Goal: Information Seeking & Learning: Check status

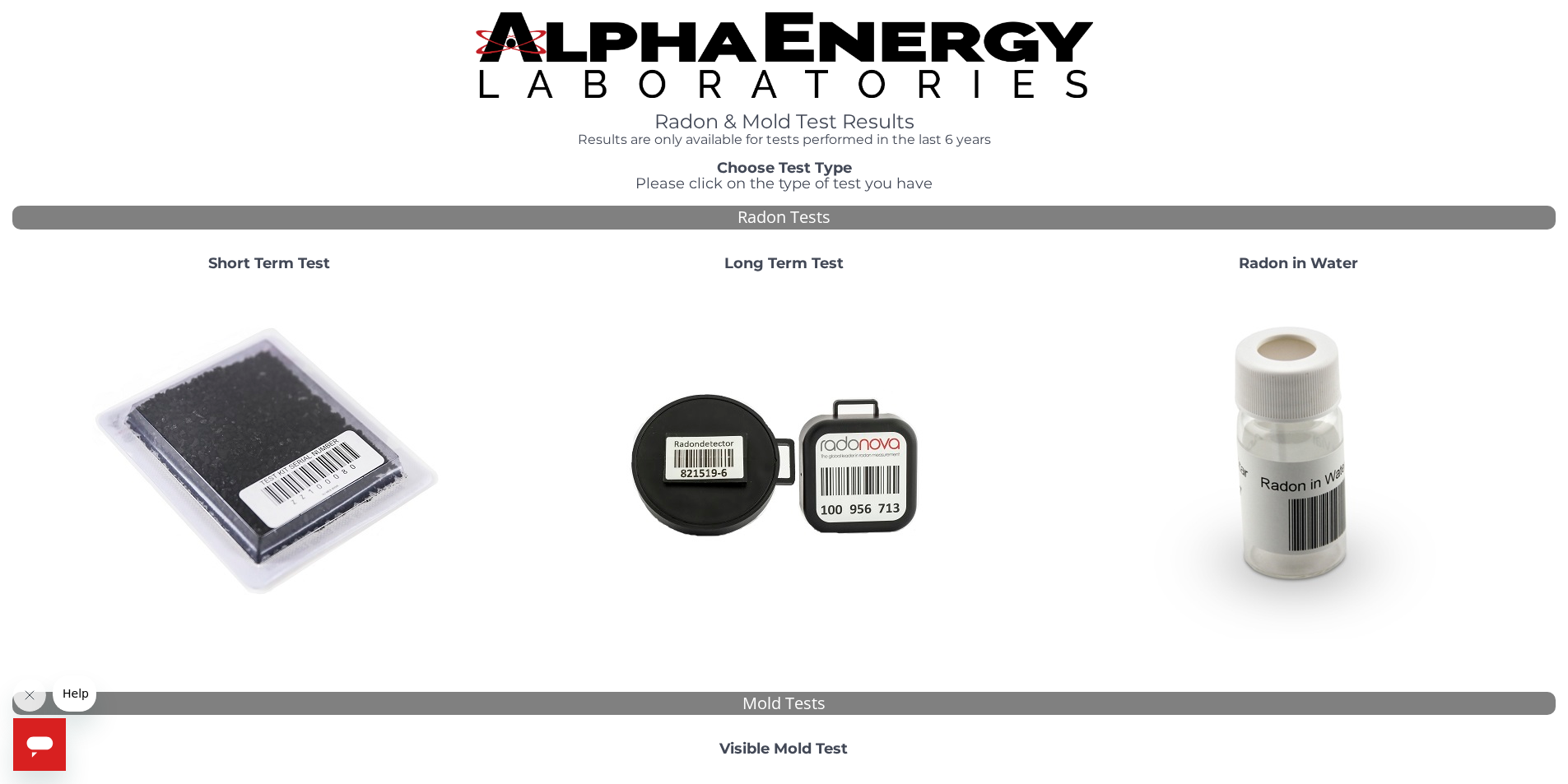
click at [271, 267] on strong "Short Term Test" at bounding box center [269, 263] width 121 height 18
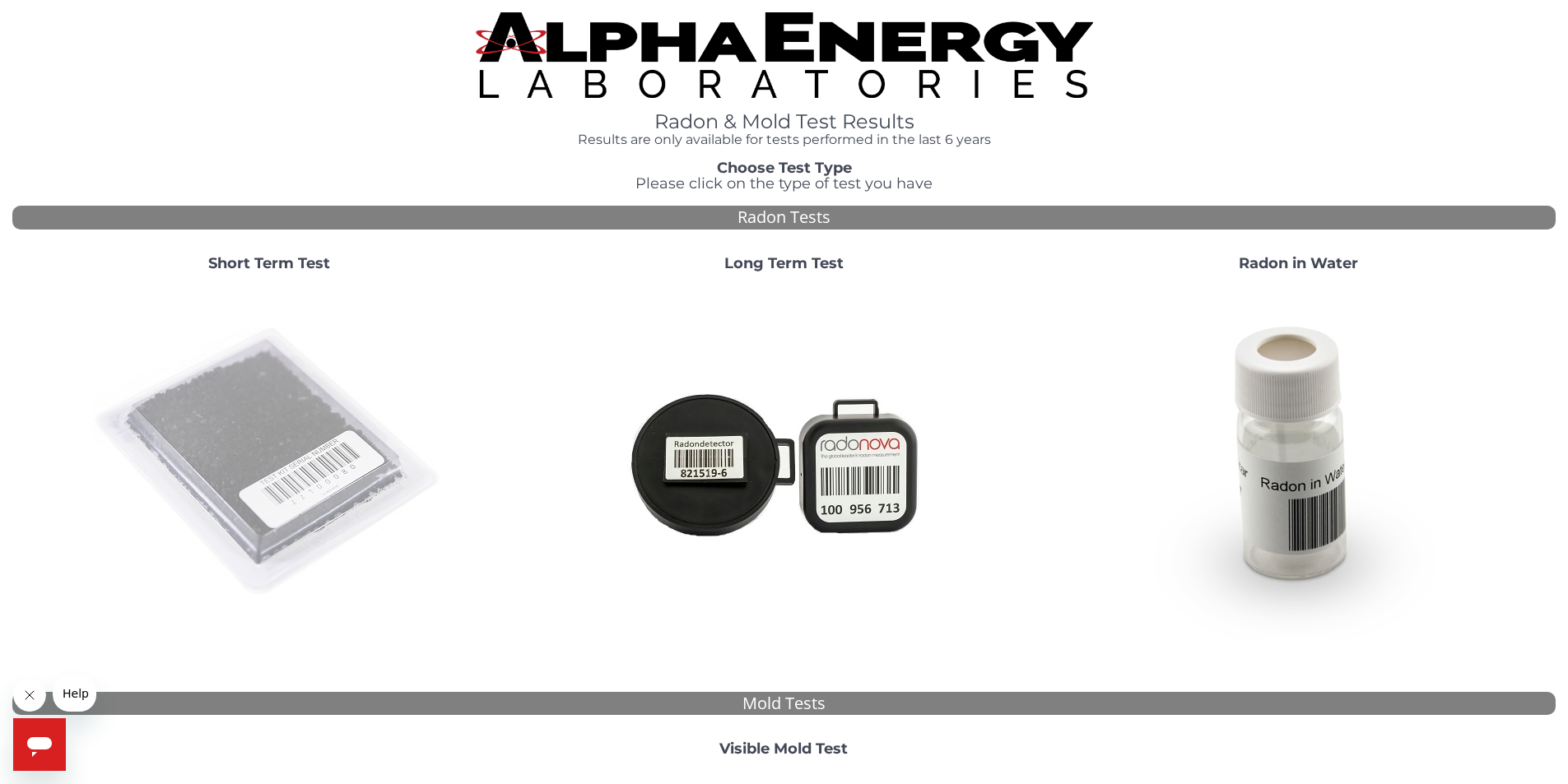
click at [288, 362] on img at bounding box center [269, 463] width 354 height 354
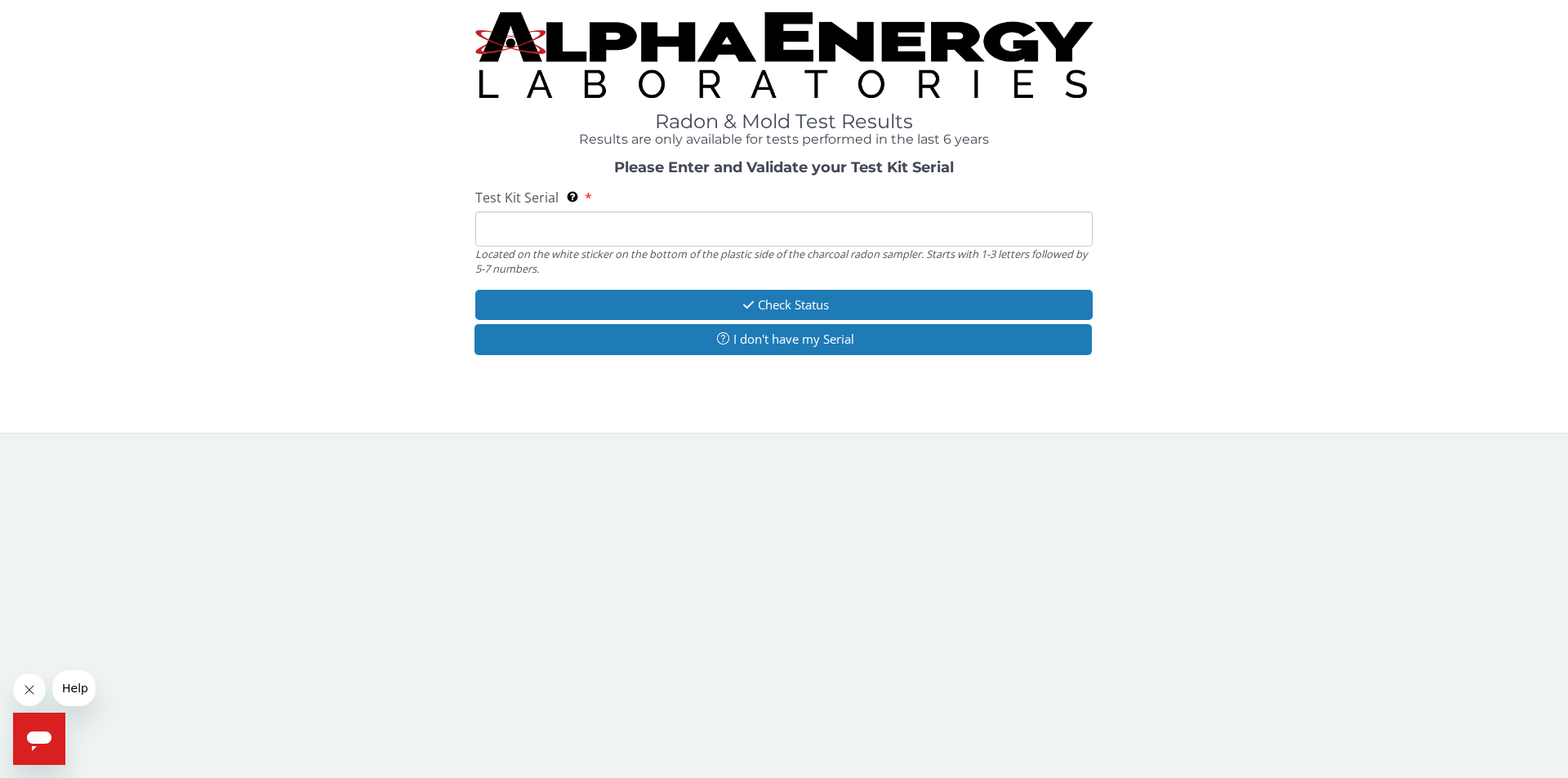
click at [532, 230] on input "Test Kit Serial Located on the white sticker on the bottom of the plastic side …" at bounding box center [784, 230] width 618 height 35
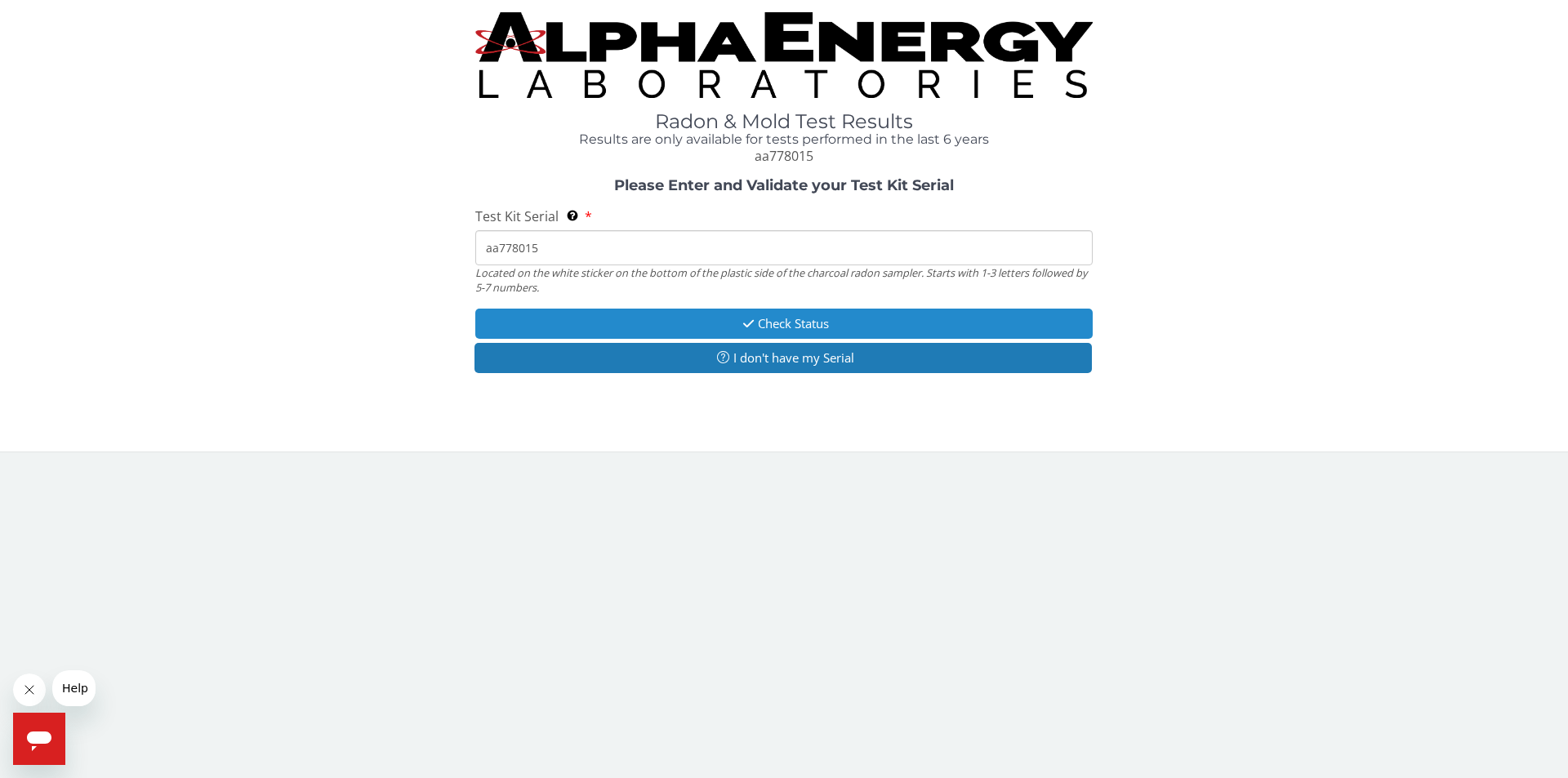
type input "aa778015"
click at [783, 315] on button "Check Status" at bounding box center [784, 323] width 618 height 30
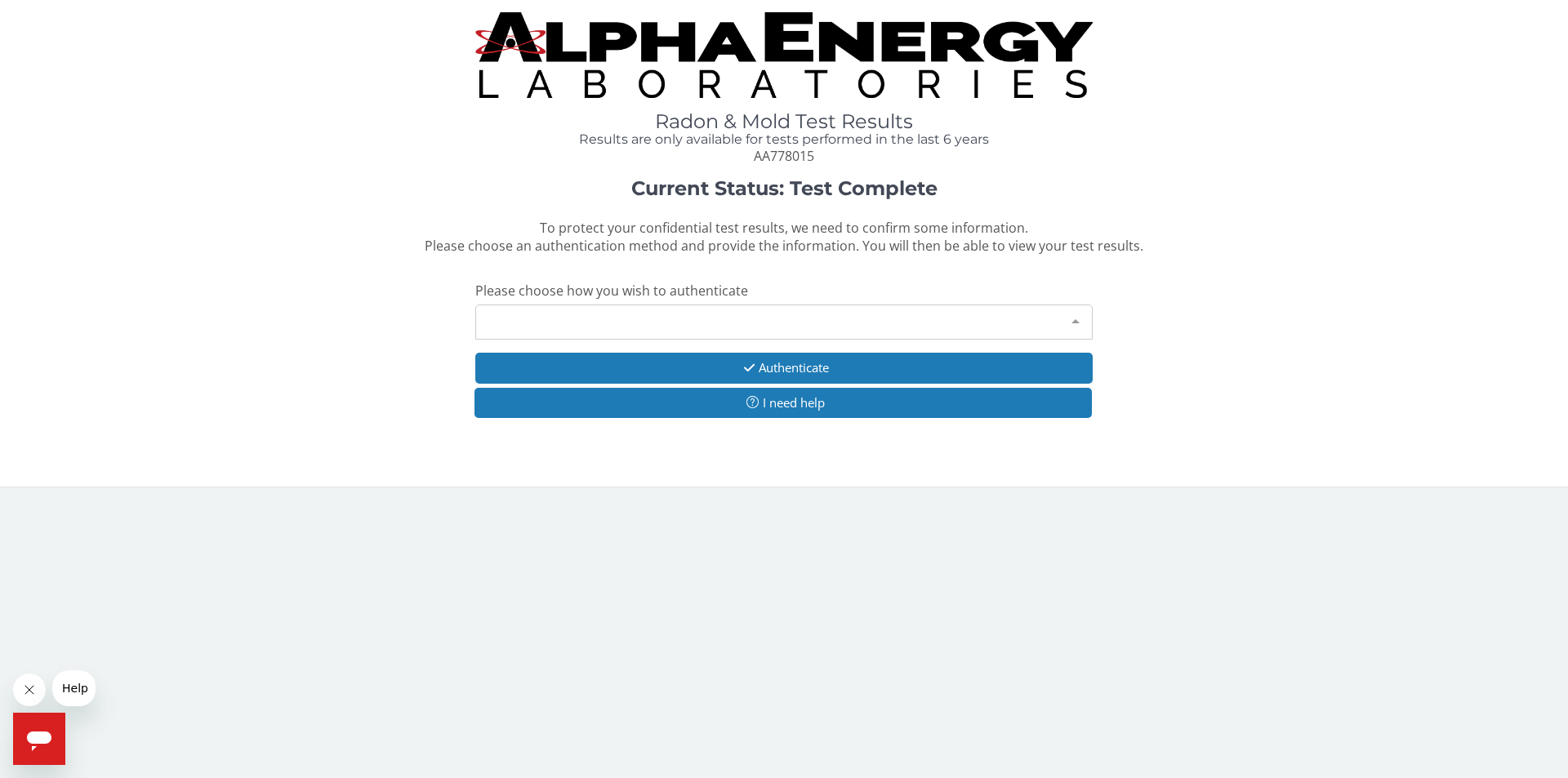
click at [1072, 317] on div at bounding box center [1075, 321] width 33 height 31
click at [649, 289] on span "Please choose how you wish to authenticate" at bounding box center [612, 291] width 273 height 18
click at [550, 321] on div "Please make a selection" at bounding box center [784, 323] width 618 height 35
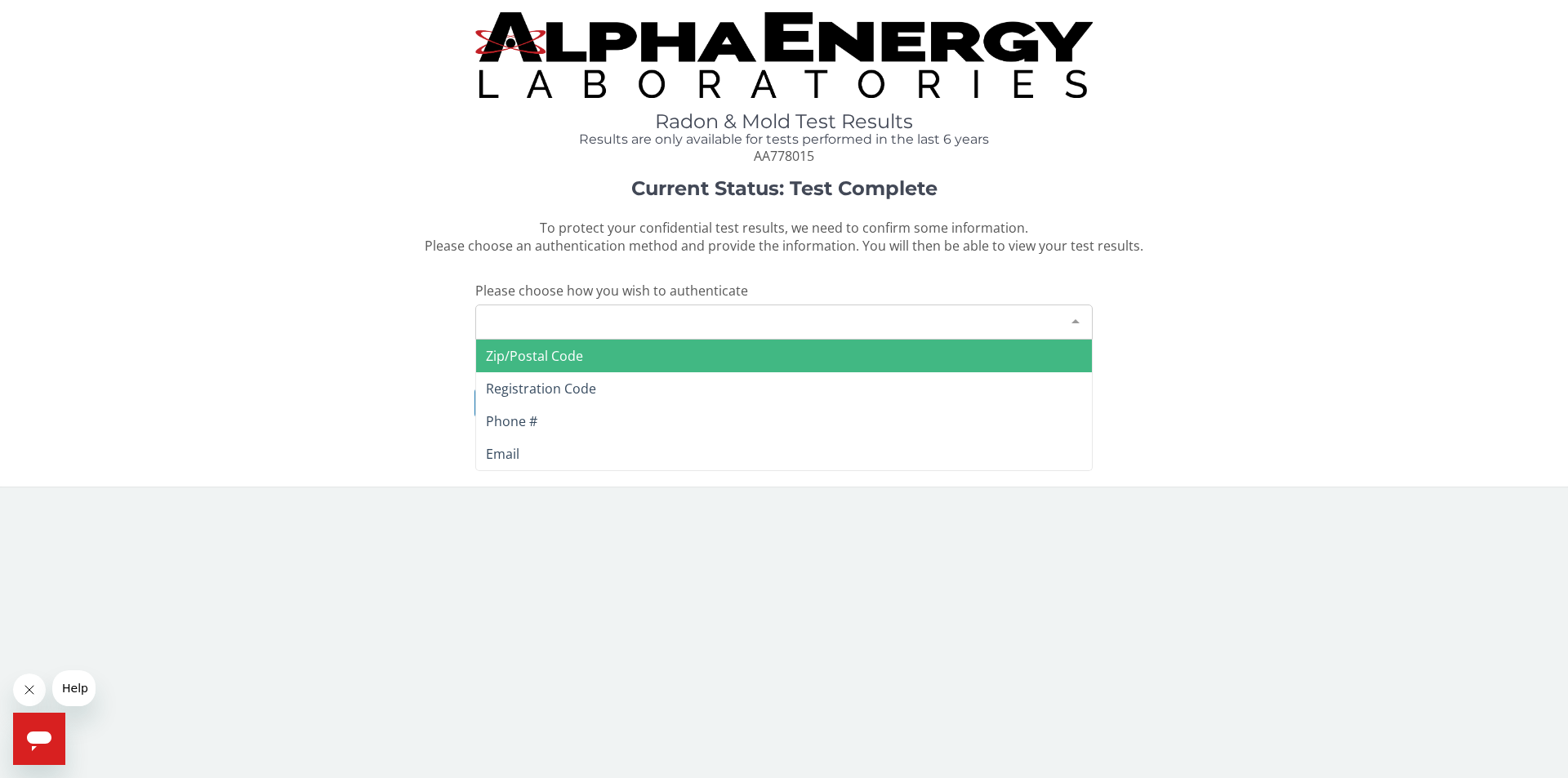
click at [558, 354] on span "Zip/Postal Code" at bounding box center [534, 356] width 98 height 18
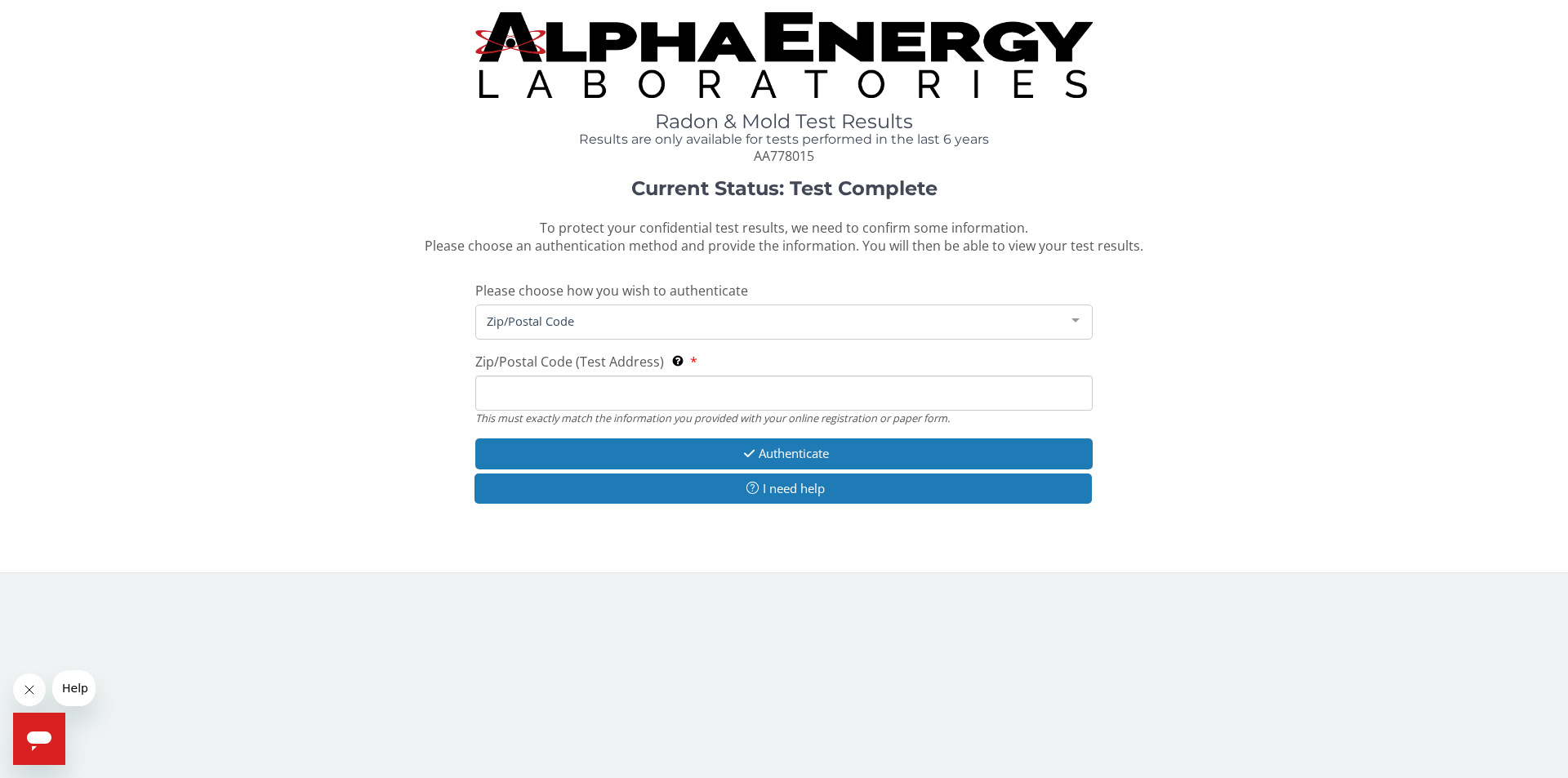
click at [561, 388] on input "Zip/Postal Code (Test Address) This must exactly match the information you prov…" at bounding box center [784, 393] width 618 height 35
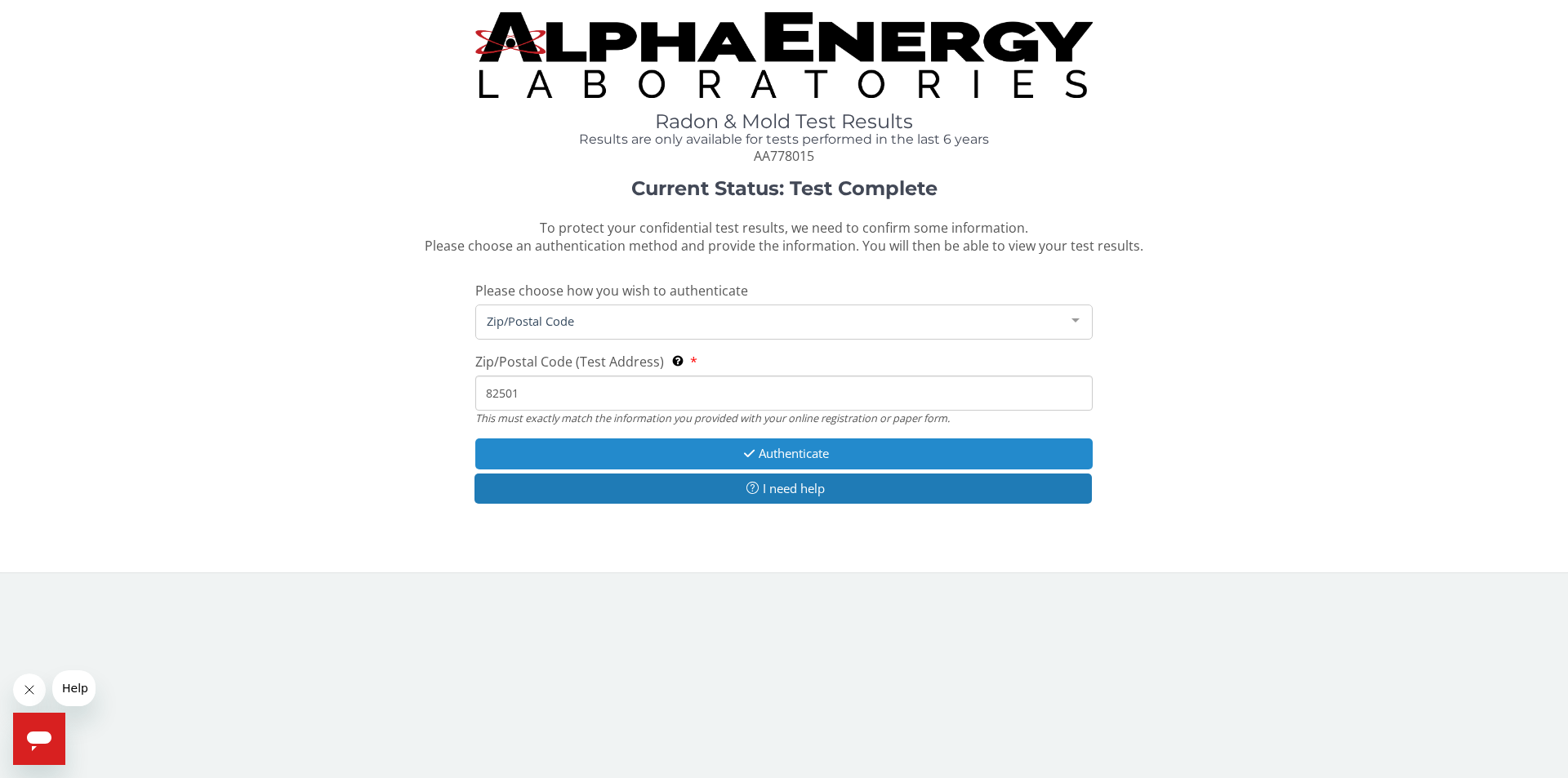
type input "82501"
click at [794, 449] on button "Authenticate" at bounding box center [784, 454] width 618 height 30
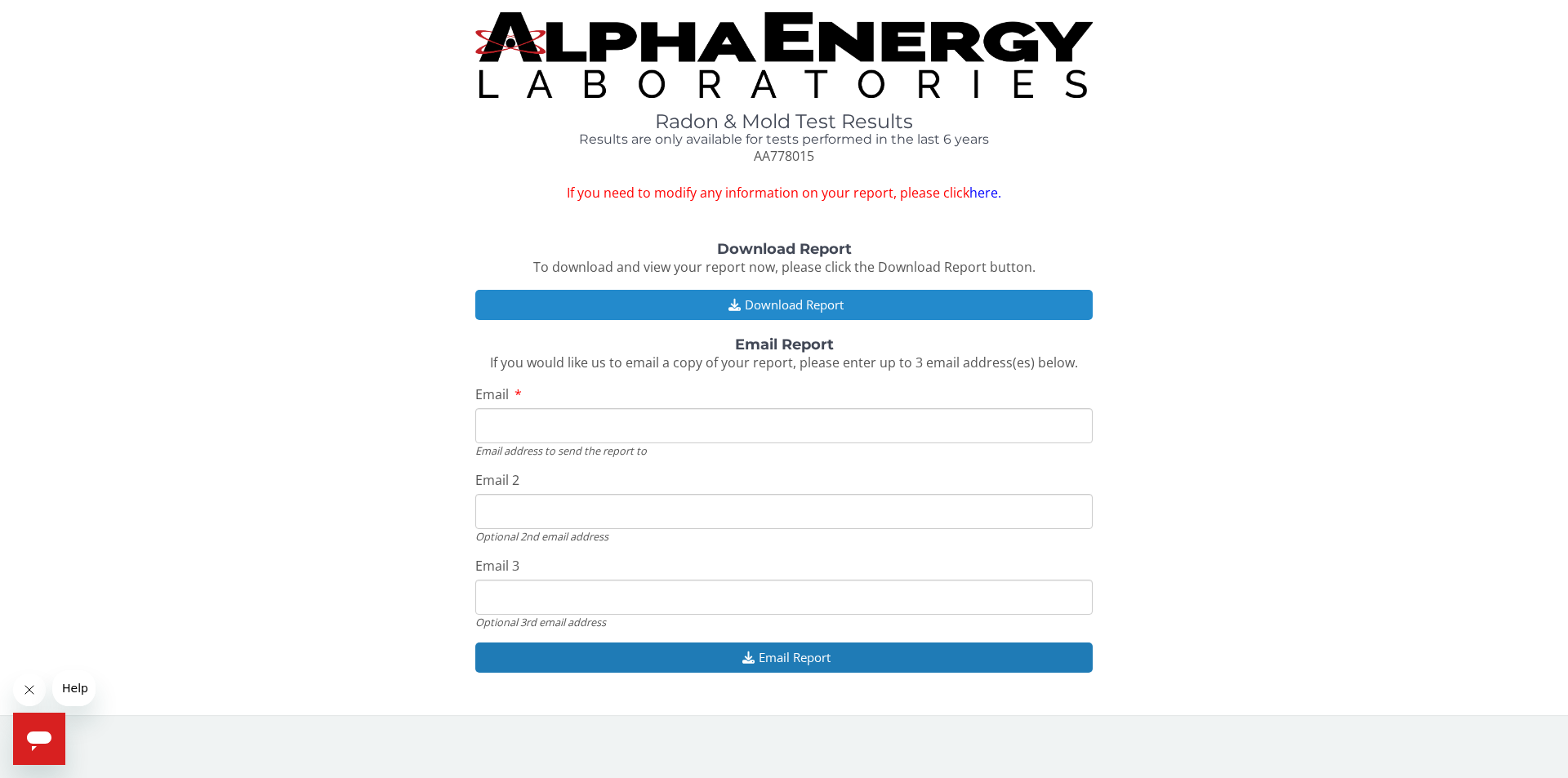
drag, startPoint x: 797, startPoint y: 296, endPoint x: 786, endPoint y: 328, distance: 33.8
click at [797, 297] on button "Download Report" at bounding box center [784, 305] width 618 height 30
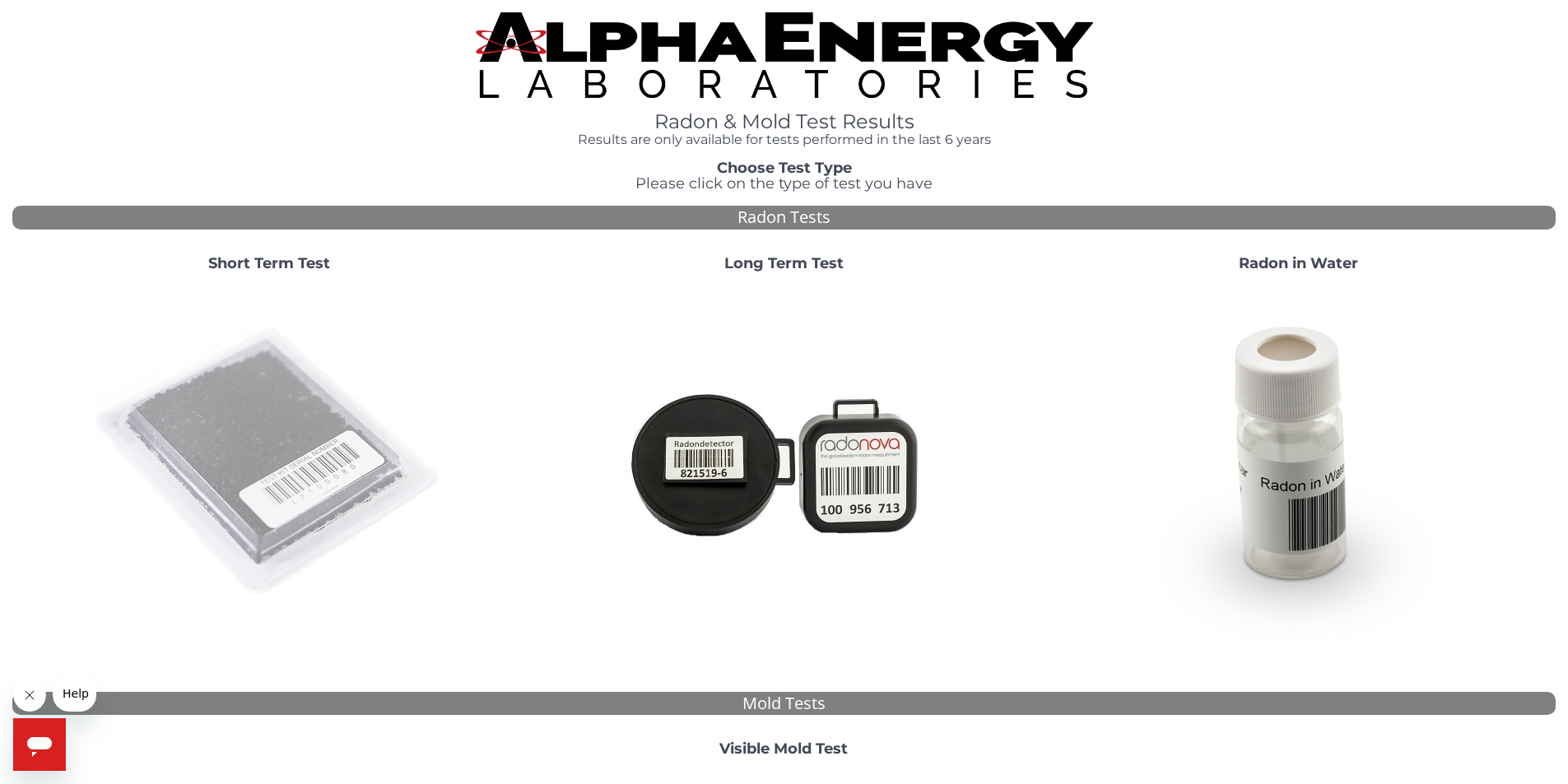
click at [257, 388] on img at bounding box center [269, 463] width 354 height 354
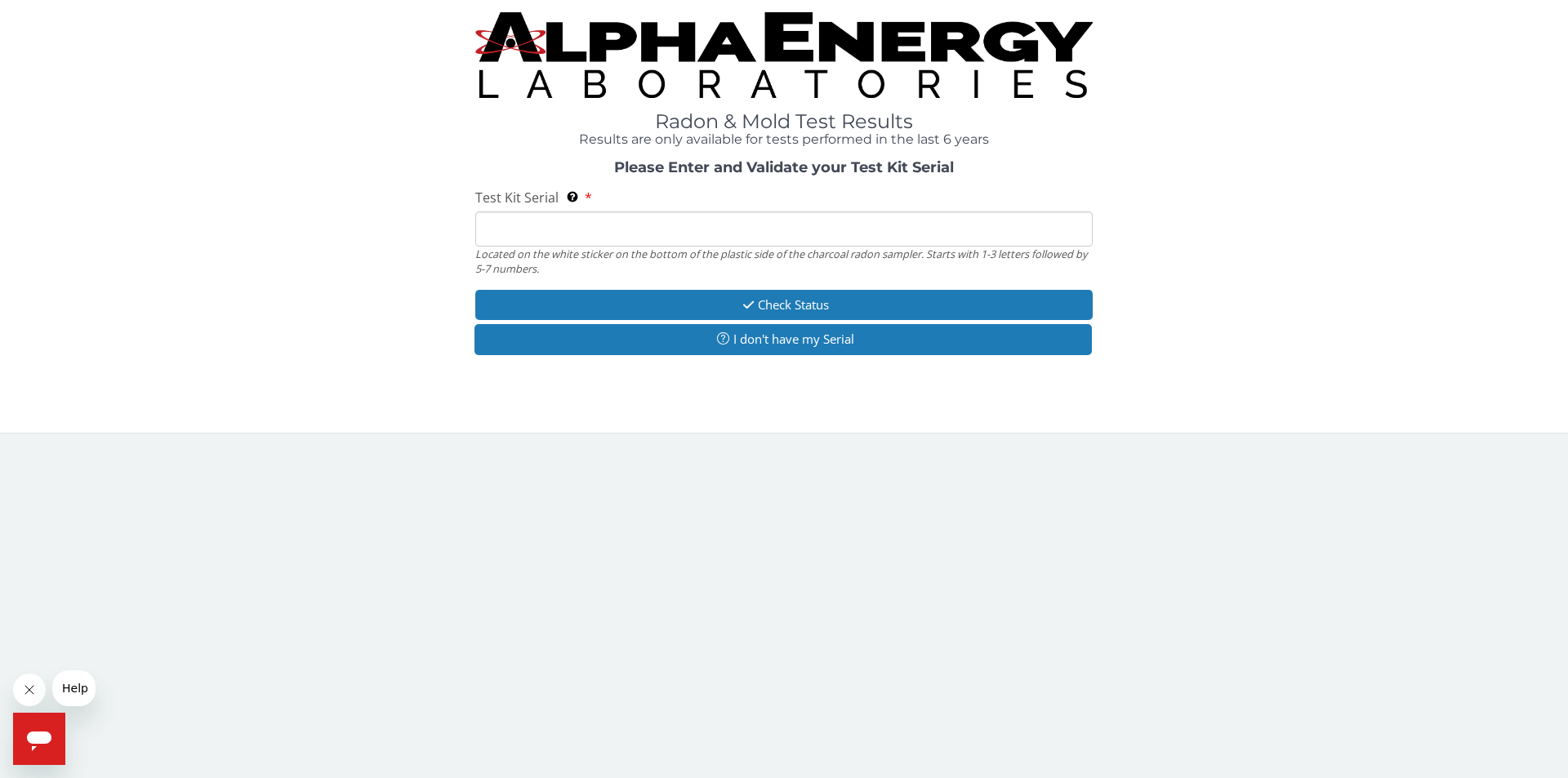
click at [513, 224] on input "Test Kit Serial Located on the white sticker on the bottom of the plastic side …" at bounding box center [784, 230] width 618 height 35
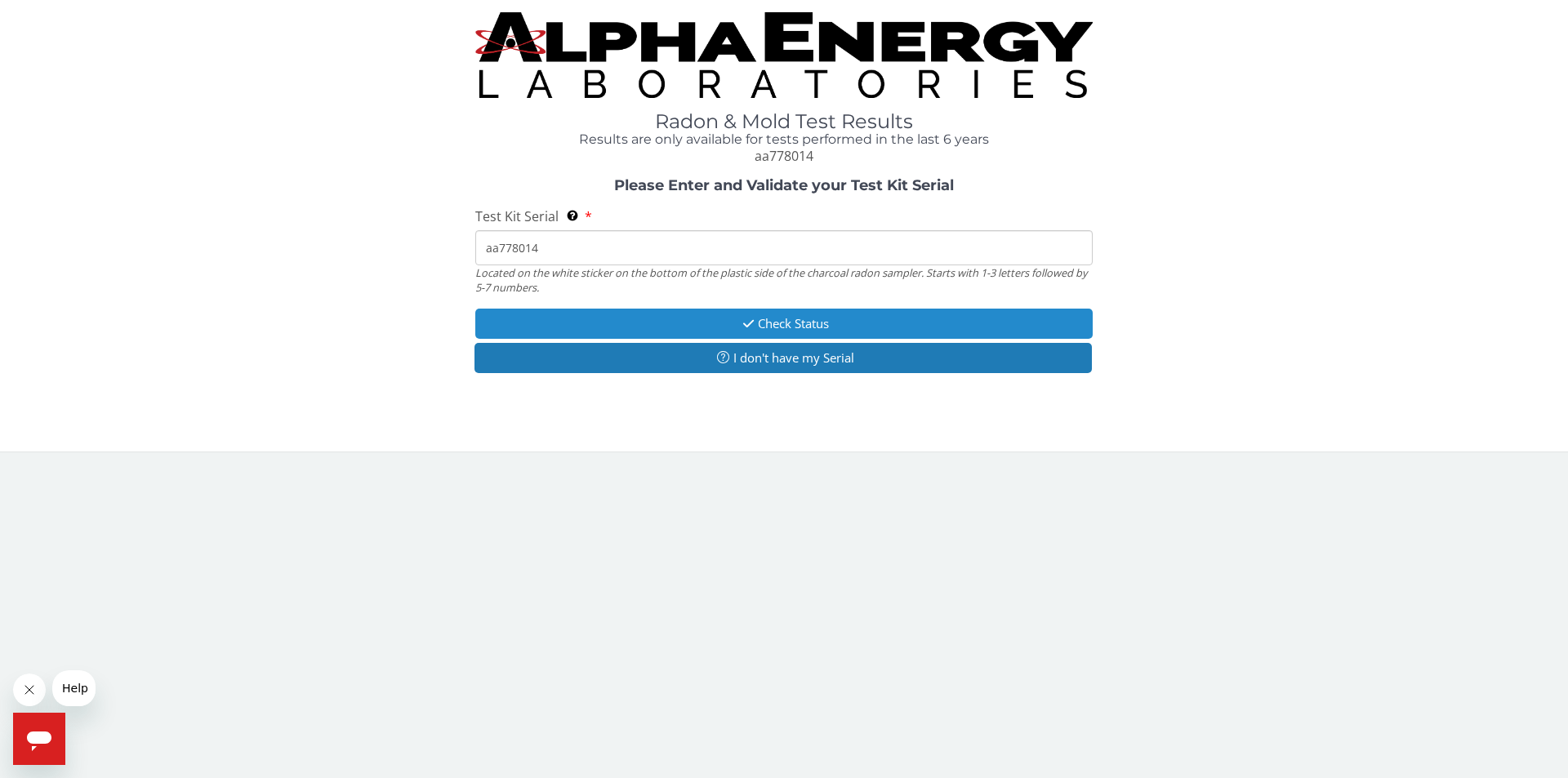
type input "aa778014"
click at [757, 320] on button "Check Status" at bounding box center [784, 323] width 618 height 30
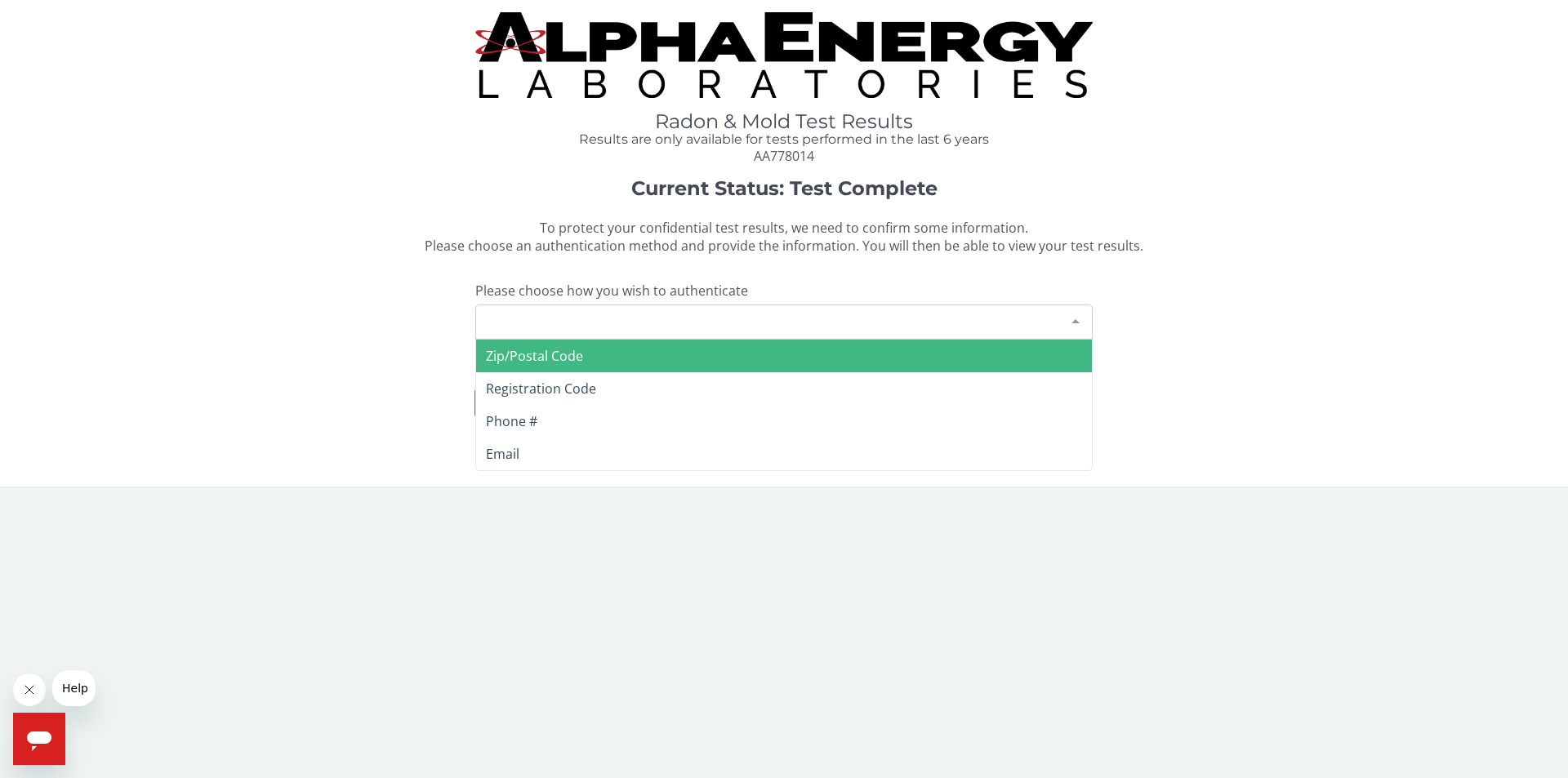
click at [600, 318] on div "Please make a selection" at bounding box center [784, 323] width 618 height 35
click at [567, 354] on span "Zip/Postal Code" at bounding box center [534, 356] width 98 height 18
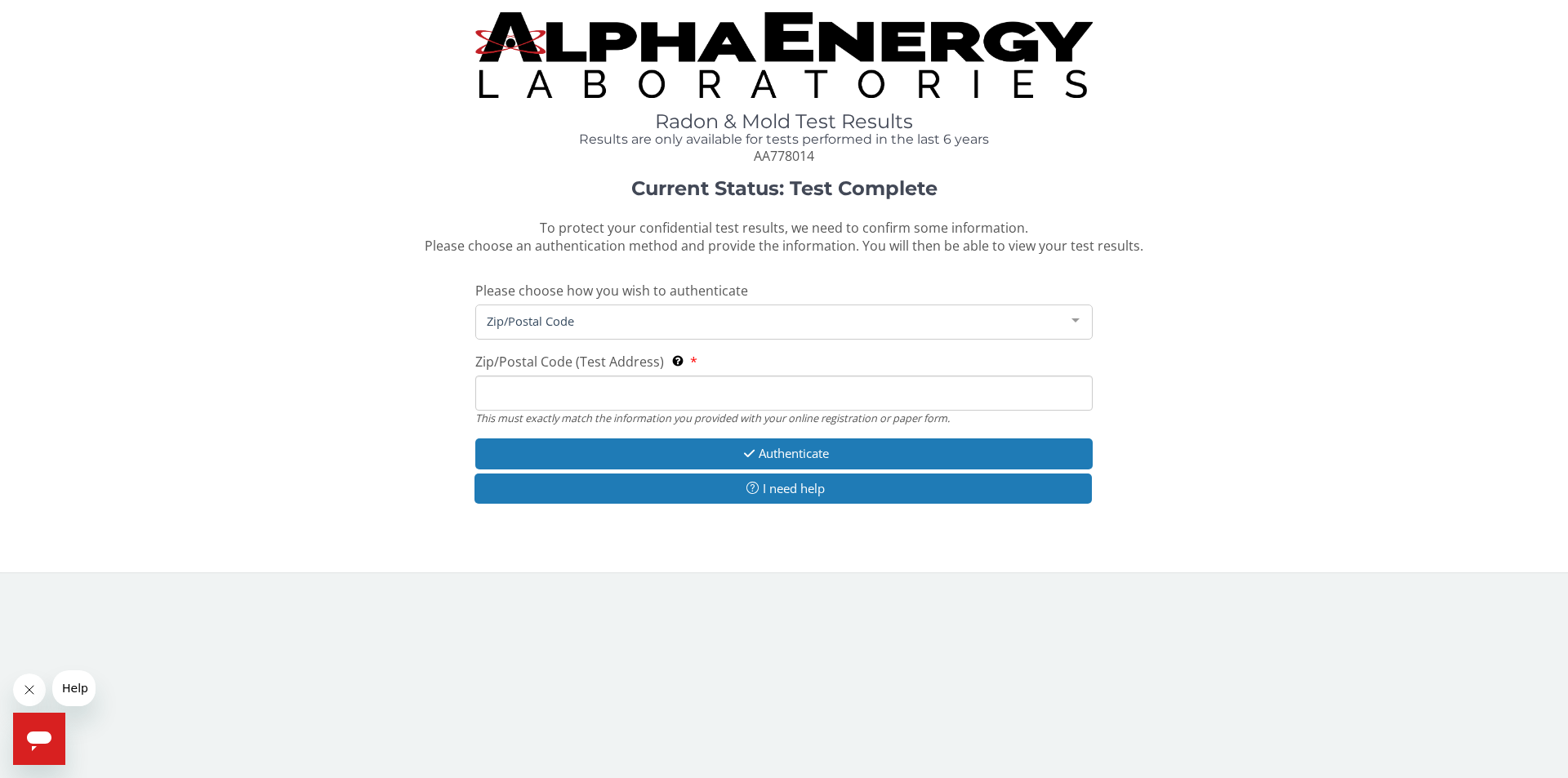
click at [562, 385] on input "Zip/Postal Code (Test Address) This must exactly match the information you prov…" at bounding box center [784, 393] width 618 height 35
type input "82501"
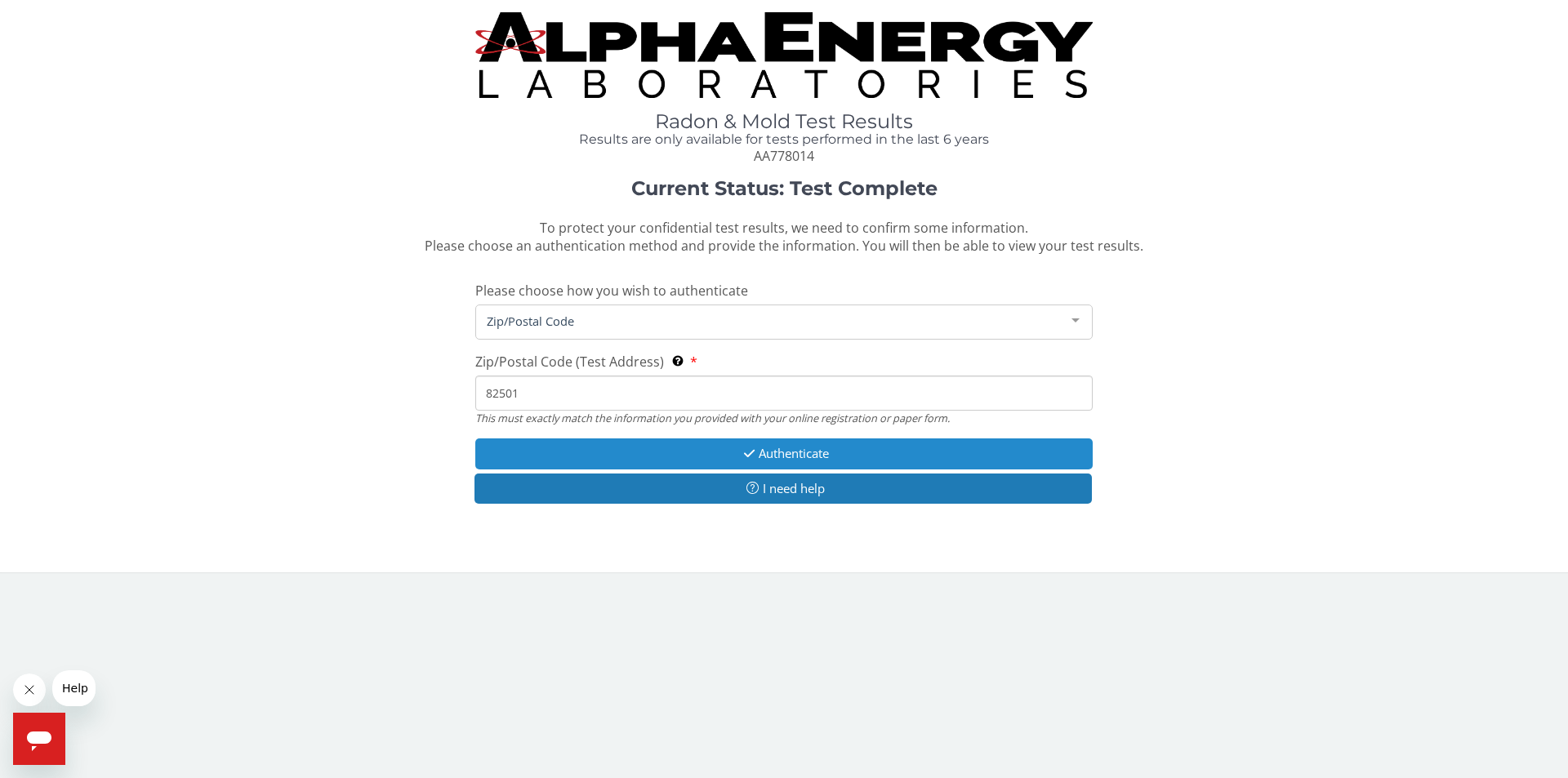
click at [766, 453] on button "Authenticate" at bounding box center [784, 454] width 618 height 30
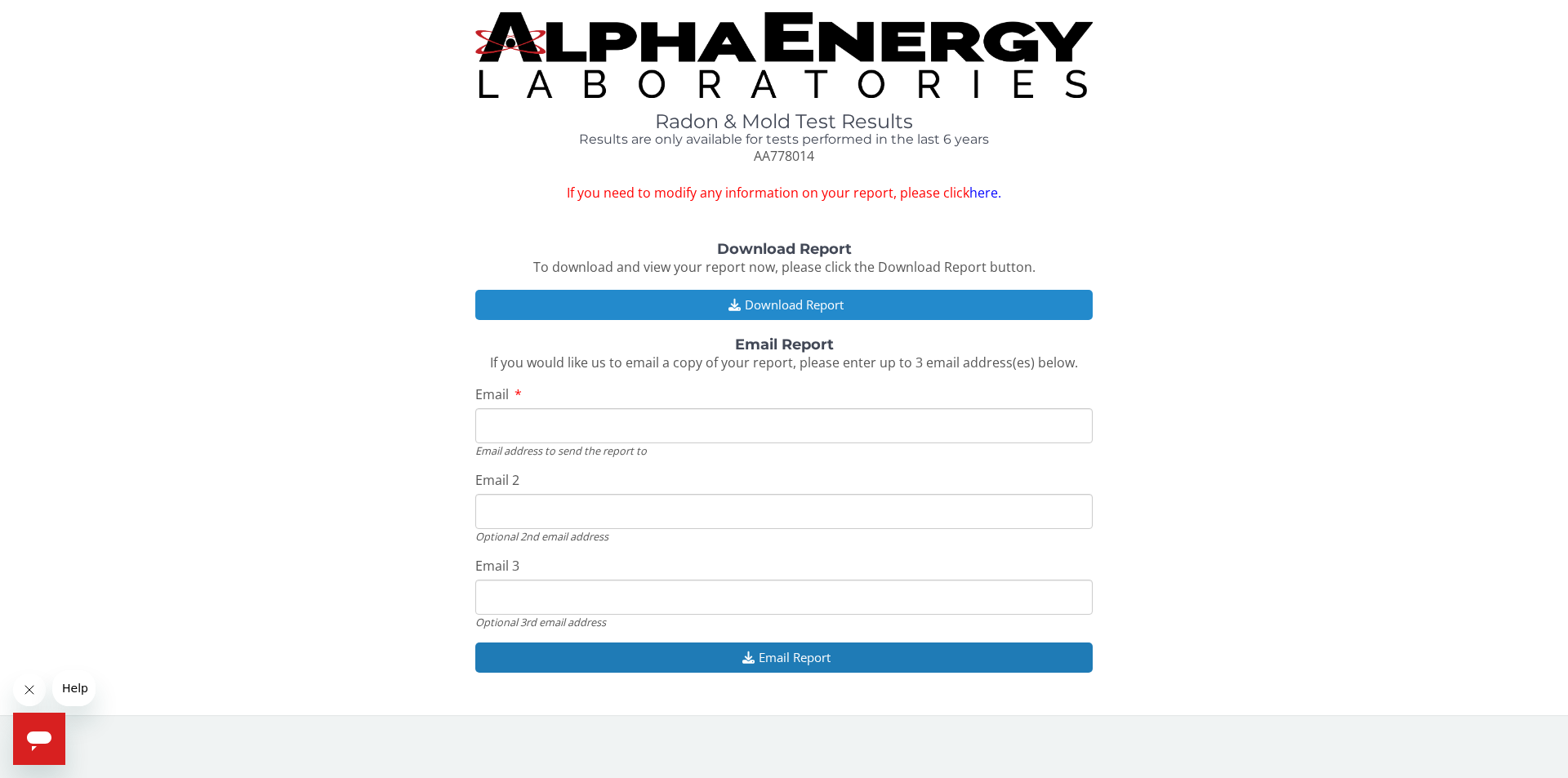
click at [795, 300] on button "Download Report" at bounding box center [784, 305] width 618 height 30
